Goal: Find specific page/section: Find specific page/section

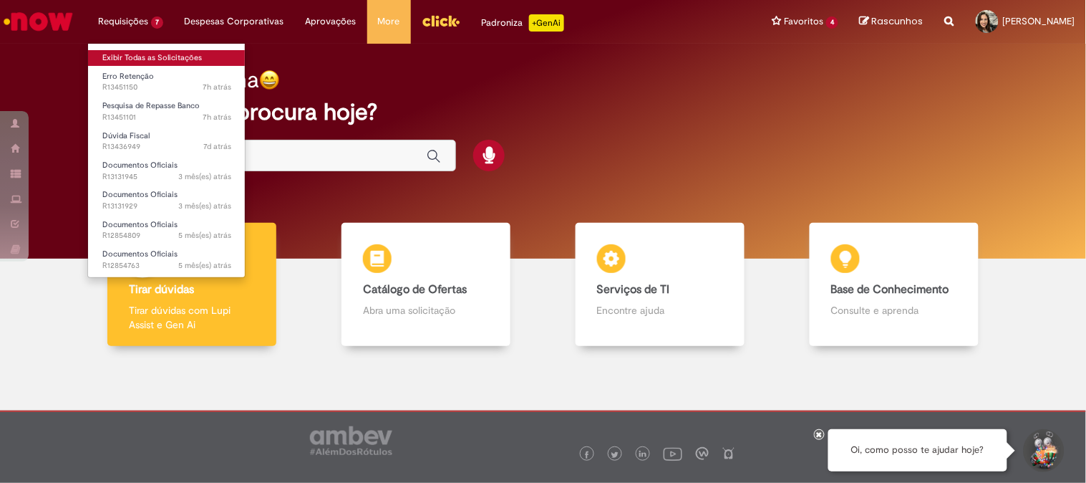
click at [146, 56] on link "Exibir Todas as Solicitações" at bounding box center [167, 58] width 158 height 16
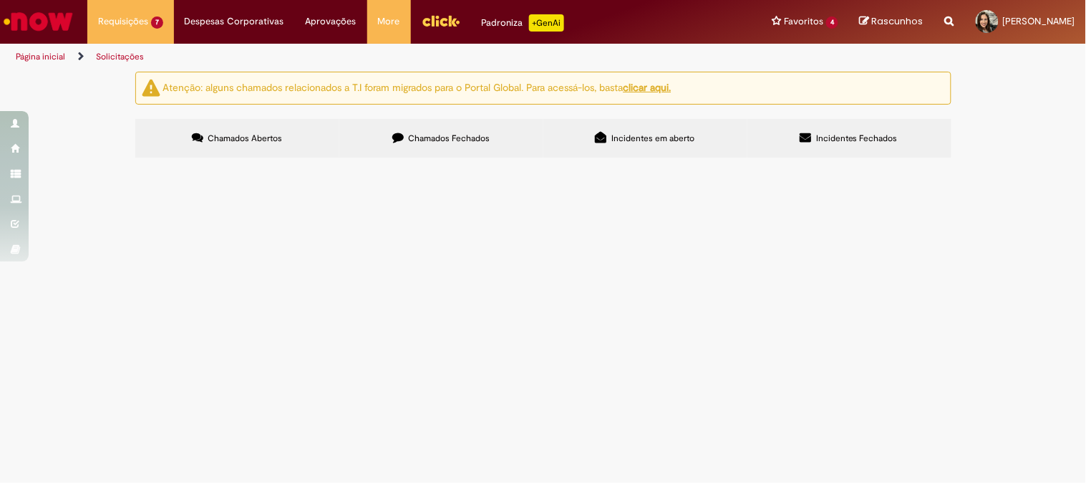
click at [11, 7] on img "Ir para a Homepage" at bounding box center [38, 21] width 74 height 29
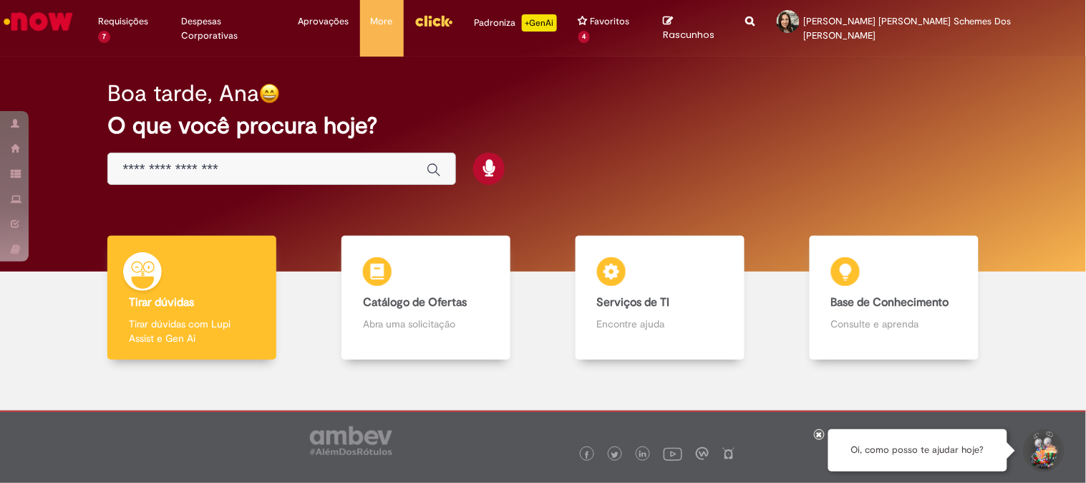
click at [432, 21] on img "Menu Cabeçalho" at bounding box center [434, 20] width 39 height 21
